Goal: Navigation & Orientation: Find specific page/section

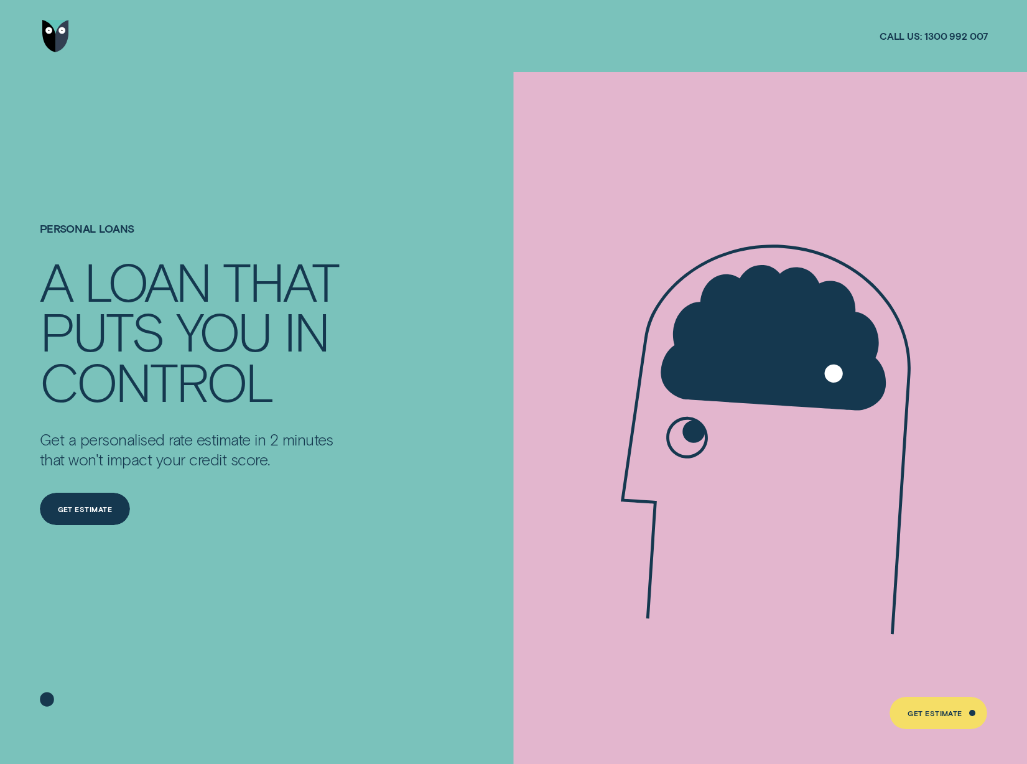
click at [56, 42] on img "Go to home page" at bounding box center [55, 36] width 27 height 32
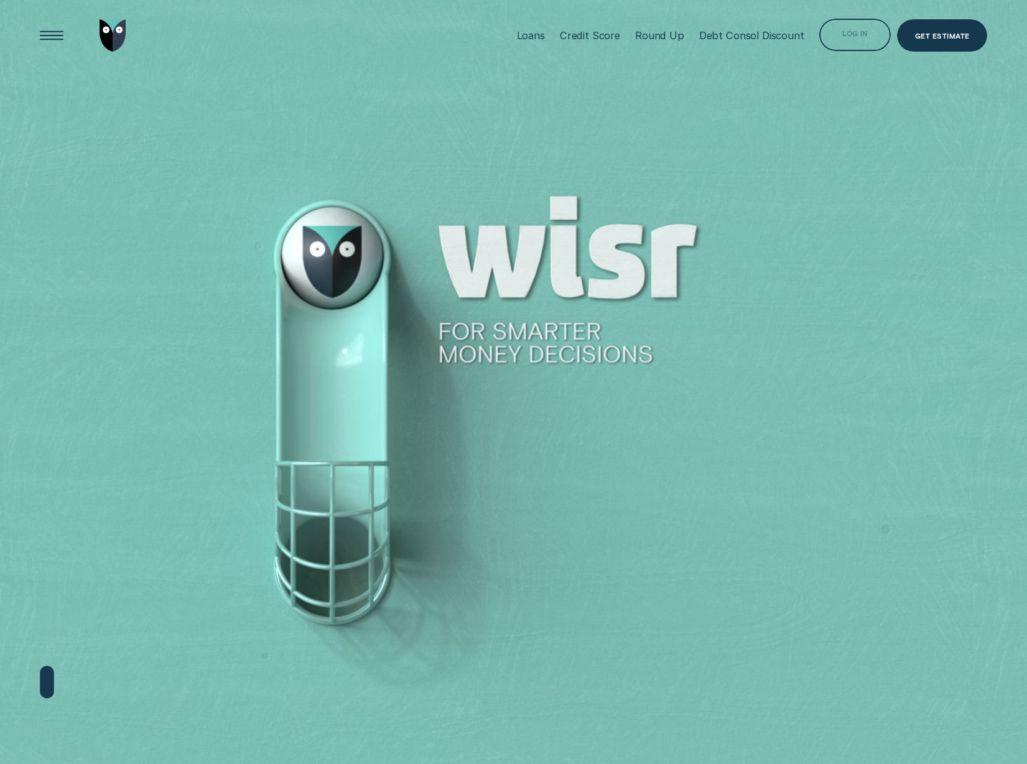
click at [871, 34] on div "Log in" at bounding box center [856, 35] width 72 height 32
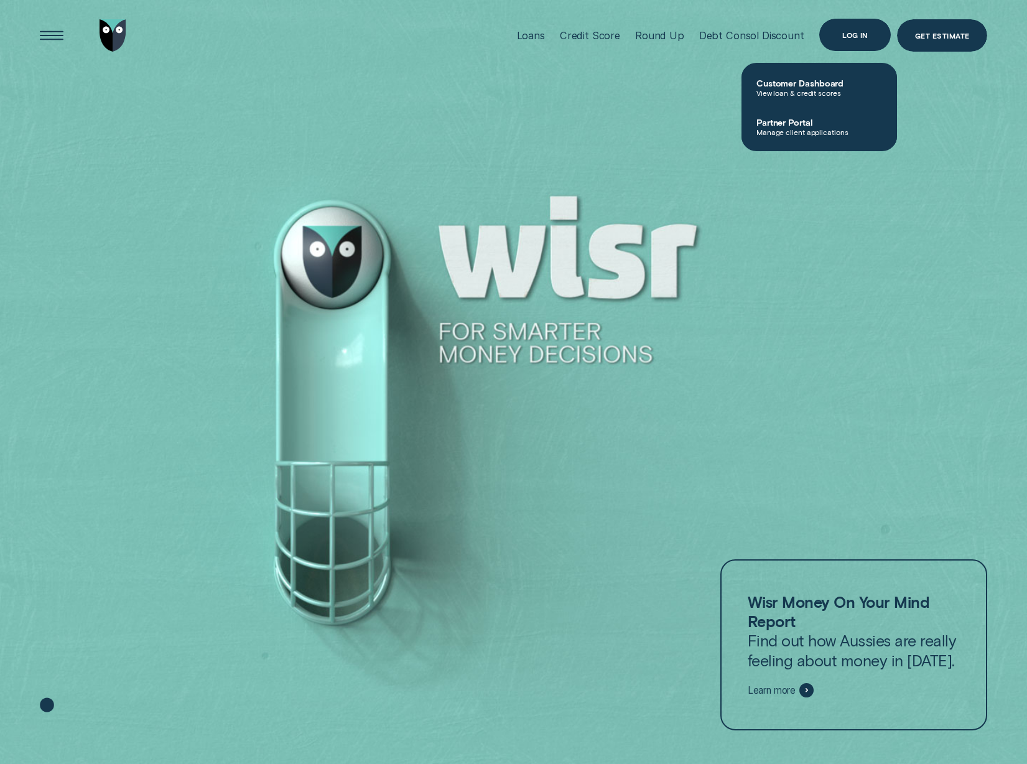
click at [847, 35] on div "Log in" at bounding box center [856, 35] width 26 height 6
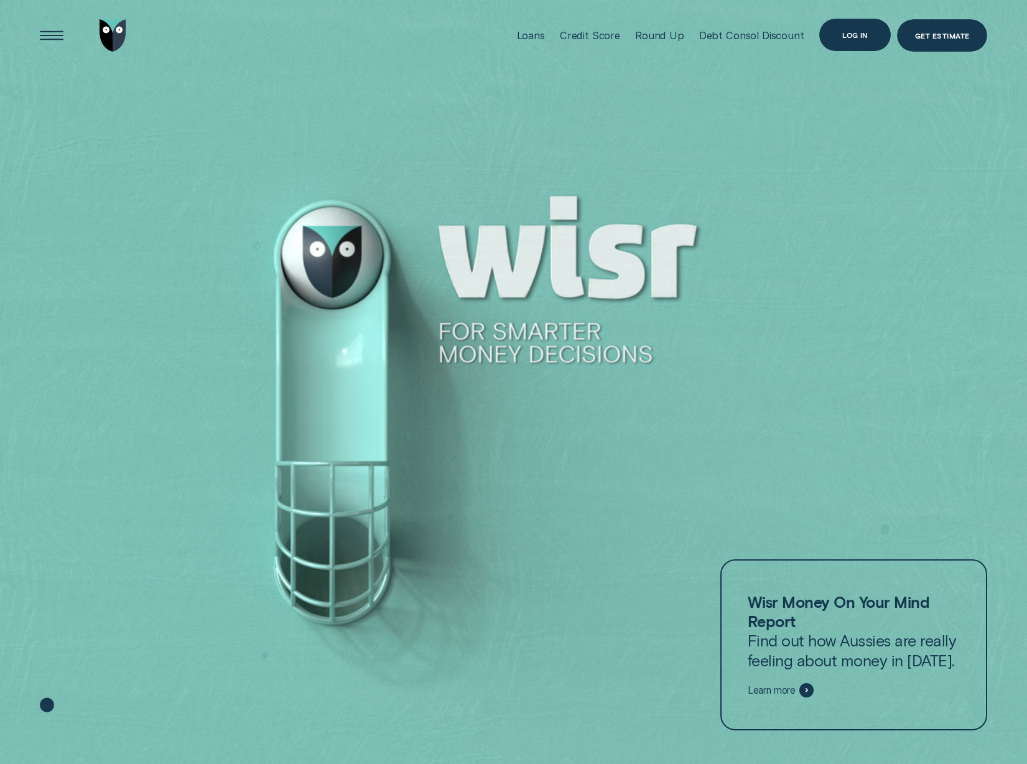
click at [854, 39] on div "Log in" at bounding box center [856, 35] width 72 height 32
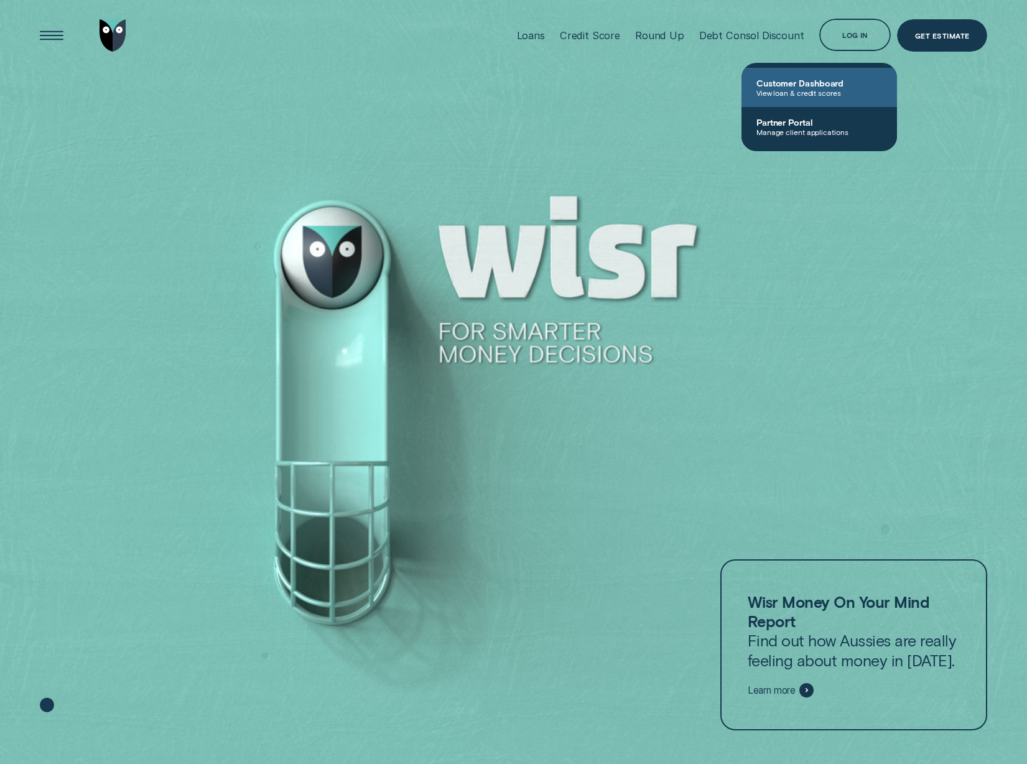
click at [814, 91] on span "View loan & credit scores" at bounding box center [820, 92] width 126 height 9
